Goal: Use online tool/utility: Utilize a website feature to perform a specific function

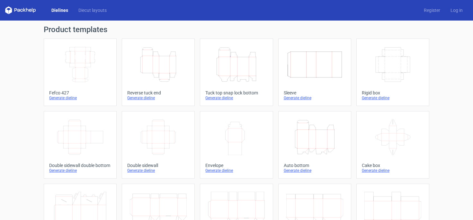
click at [86, 64] on icon "Width Depth Height" at bounding box center [80, 65] width 57 height 36
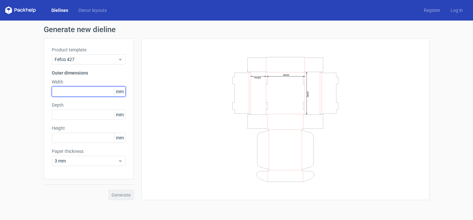
click at [91, 88] on input "text" at bounding box center [89, 92] width 74 height 10
type input "300"
type input "240"
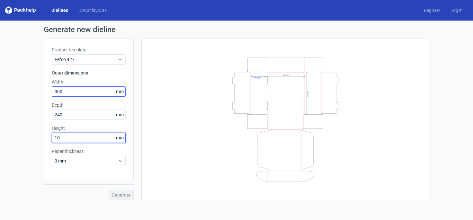
type input "100"
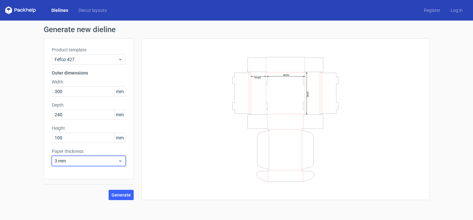
click at [90, 160] on span "3 mm" at bounding box center [86, 161] width 63 height 6
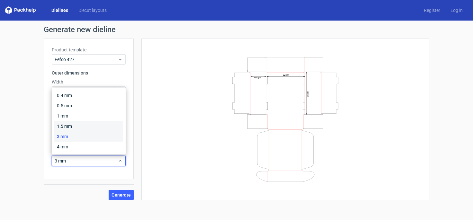
click at [88, 125] on div "1.5 mm" at bounding box center [88, 126] width 69 height 10
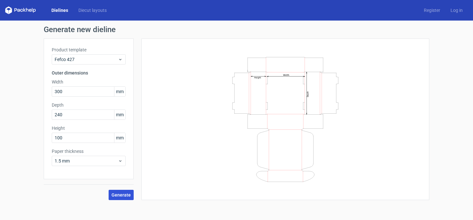
click at [124, 195] on span "Generate" at bounding box center [121, 195] width 19 height 5
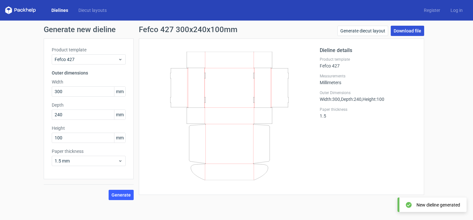
click at [407, 28] on link "Download file" at bounding box center [407, 31] width 33 height 10
